Goal: Find specific page/section: Find specific page/section

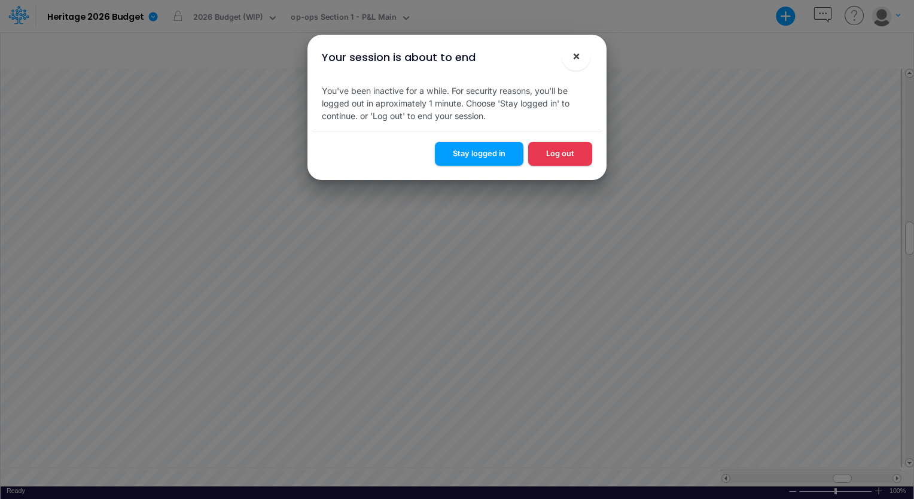
scroll to position [5, 0]
click at [574, 58] on span "×" at bounding box center [577, 55] width 8 height 14
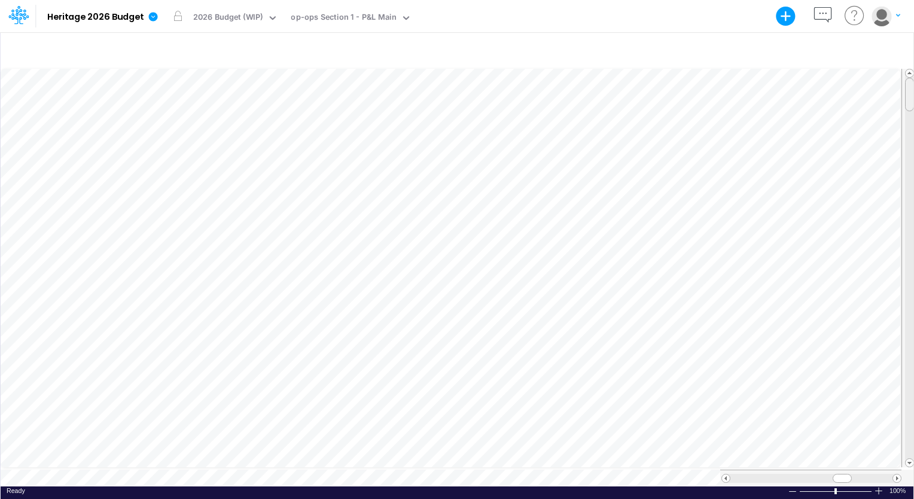
drag, startPoint x: 911, startPoint y: 236, endPoint x: 916, endPoint y: 51, distance: 185.0
click at [914, 51] on html "Model Heritage 2026 Budget Export Excel Scenario 2026 Budget (WIP) View op-ops …" at bounding box center [457, 249] width 914 height 499
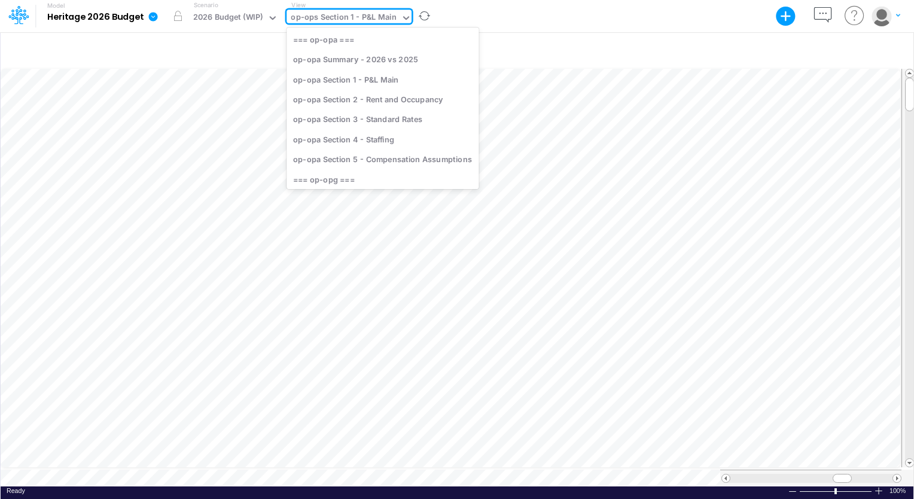
click at [404, 18] on icon at bounding box center [406, 18] width 11 height 11
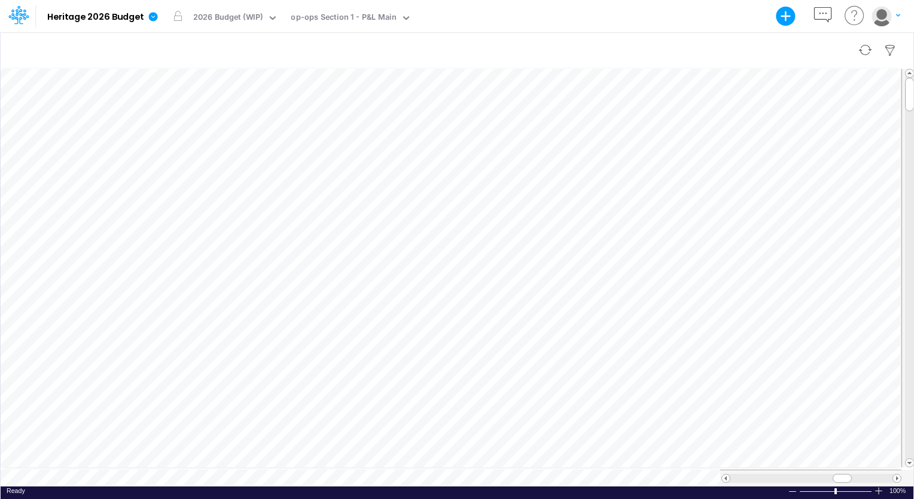
click at [525, 59] on div at bounding box center [457, 51] width 913 height 34
drag, startPoint x: 908, startPoint y: 94, endPoint x: 916, endPoint y: -34, distance: 128.3
click at [914, 0] on html "Model Heritage 2026 Budget Export Excel Scenario 2026 Budget (WIP) View op-ops …" at bounding box center [457, 249] width 914 height 499
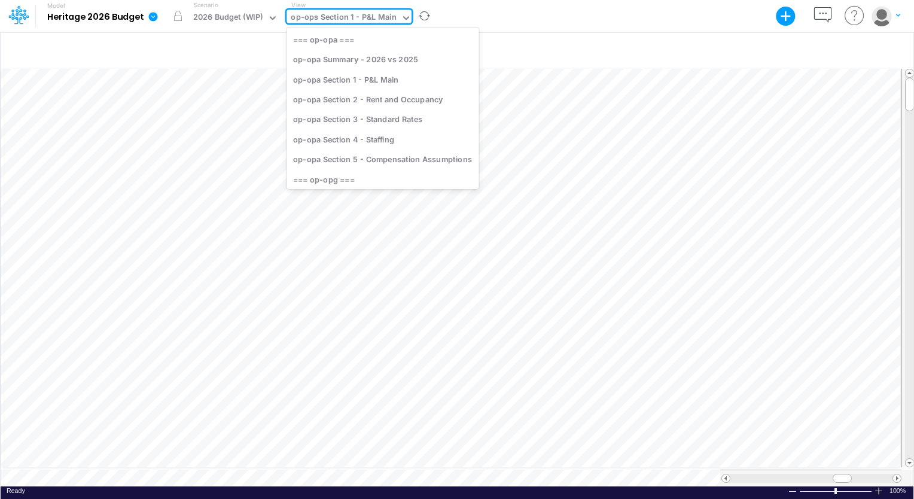
scroll to position [208, 0]
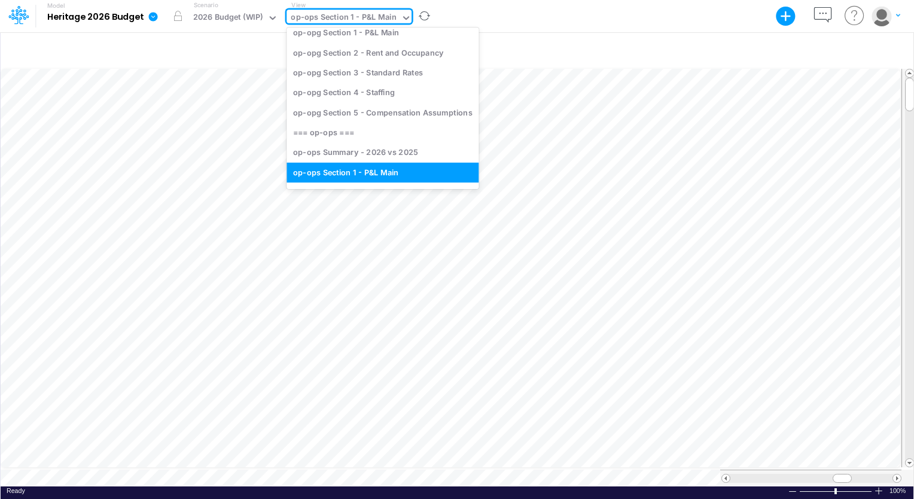
click at [394, 18] on div "op-ops Section 1 - P&L Main" at bounding box center [344, 19] width 114 height 18
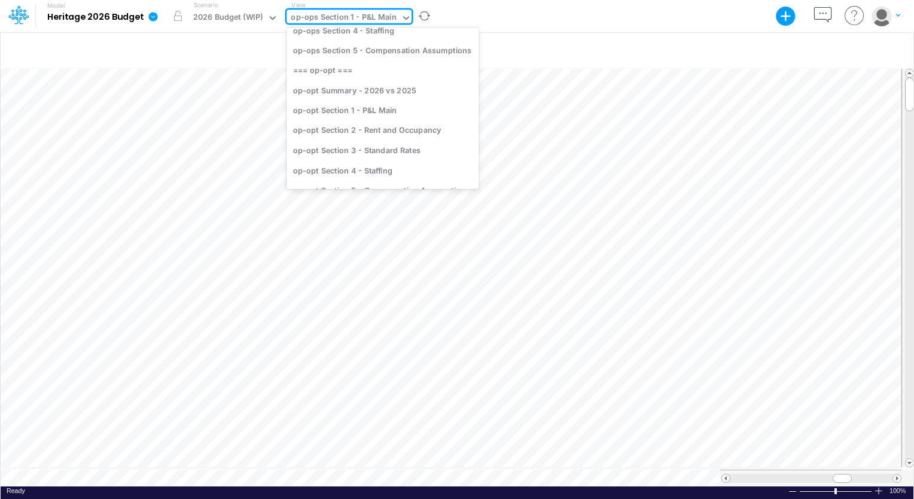
scroll to position [447, 0]
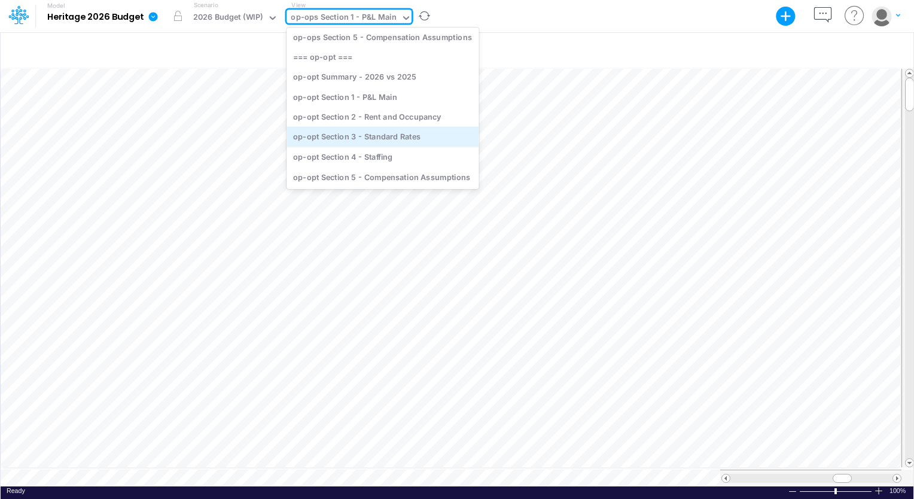
click at [399, 142] on div "op-opt Section 3 - Standard Rates" at bounding box center [383, 137] width 192 height 20
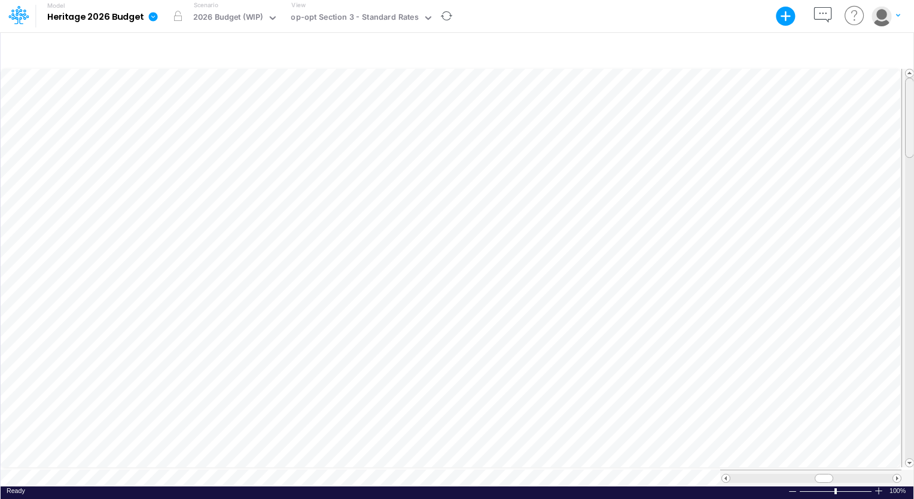
scroll to position [5, 0]
drag, startPoint x: 909, startPoint y: 136, endPoint x: 911, endPoint y: 346, distance: 210.0
click at [911, 346] on div at bounding box center [909, 319] width 9 height 80
drag, startPoint x: 819, startPoint y: 473, endPoint x: 853, endPoint y: 471, distance: 33.6
click at [853, 474] on div at bounding box center [857, 478] width 19 height 9
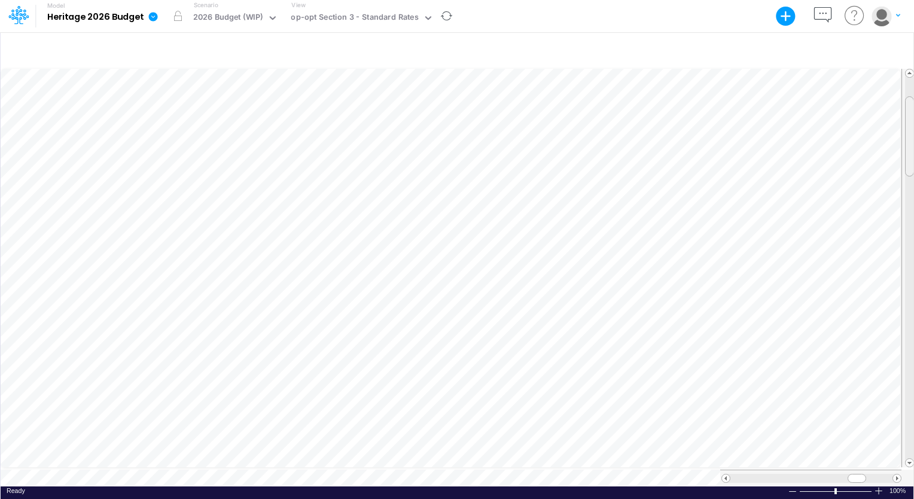
click at [878, 148] on tr at bounding box center [458, 268] width 914 height 403
drag, startPoint x: 907, startPoint y: 141, endPoint x: 910, endPoint y: 28, distance: 113.1
click at [910, 28] on div "Model Heritage 2026 Budget Export Excel Scenario 2026 Budget (WIP) View op-opt …" at bounding box center [457, 249] width 914 height 499
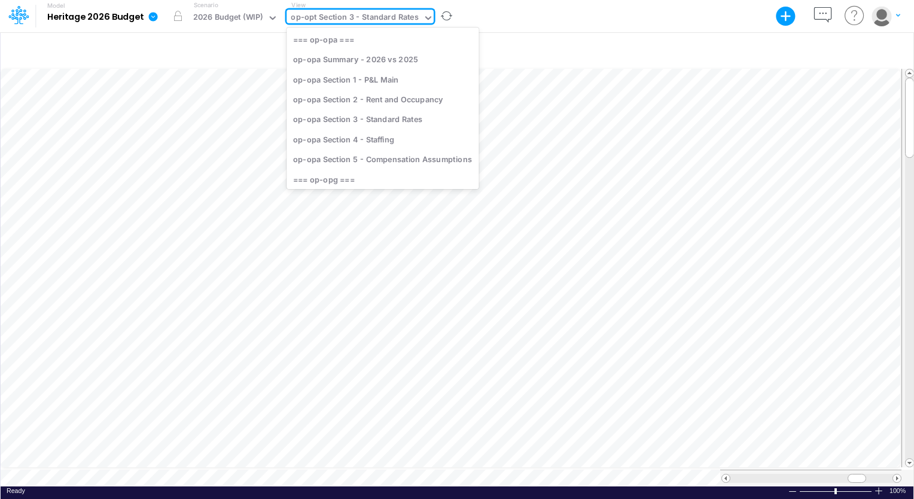
scroll to position [407, 0]
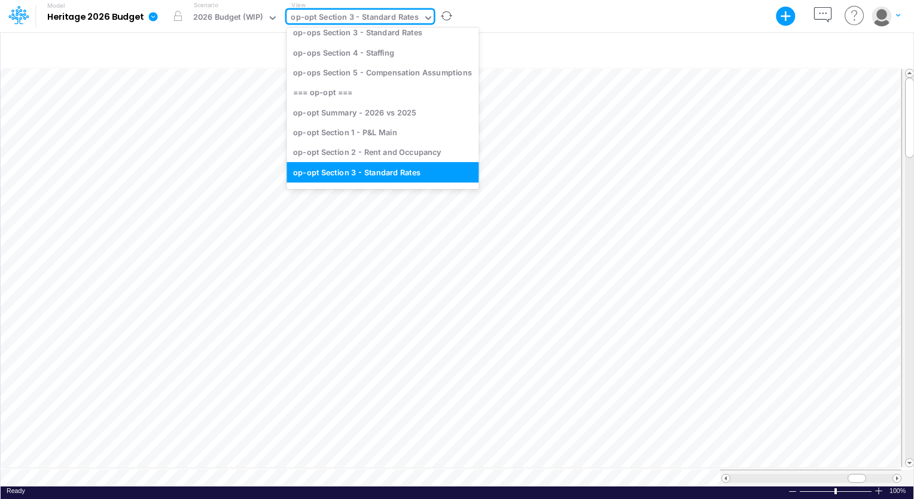
click at [424, 16] on icon at bounding box center [428, 18] width 11 height 11
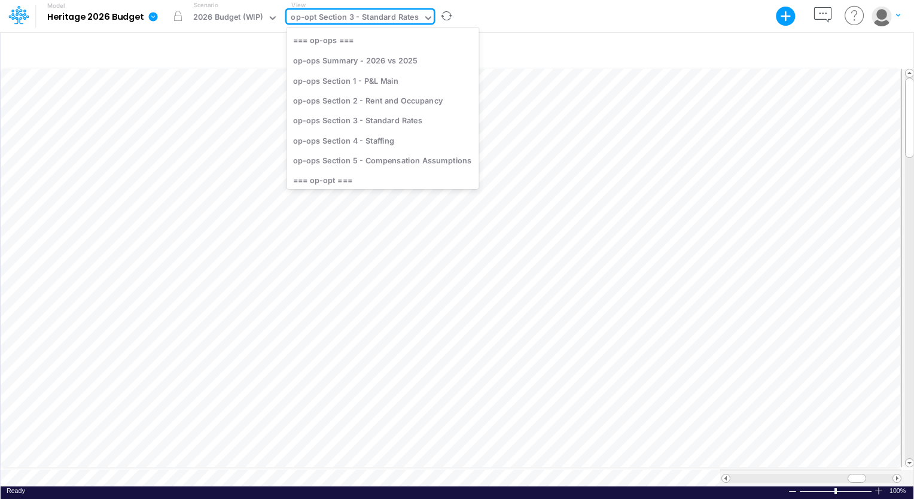
scroll to position [314, 0]
click at [388, 115] on div "op-ops Section 3 - Standard Rates" at bounding box center [383, 117] width 192 height 20
